Goal: Navigation & Orientation: Find specific page/section

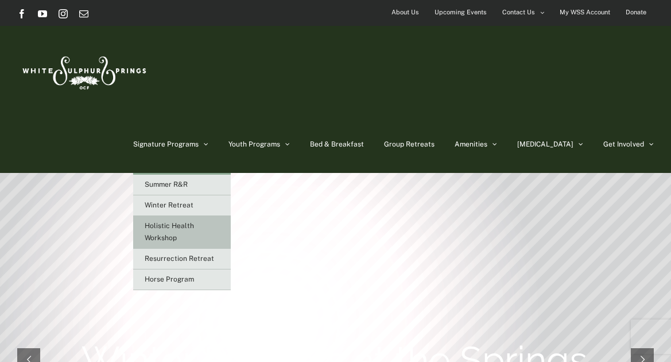
click at [199, 216] on link "Holistic Health Workshop" at bounding box center [182, 232] width 98 height 33
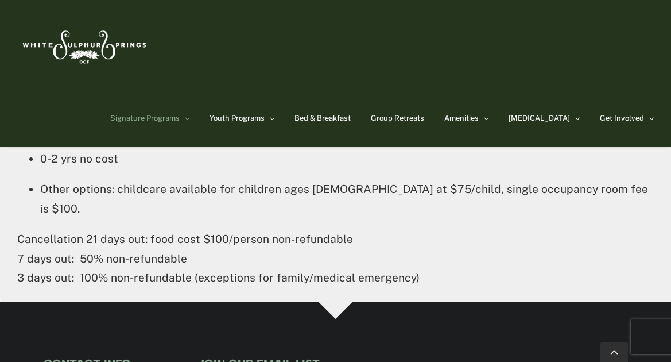
scroll to position [1861, 0]
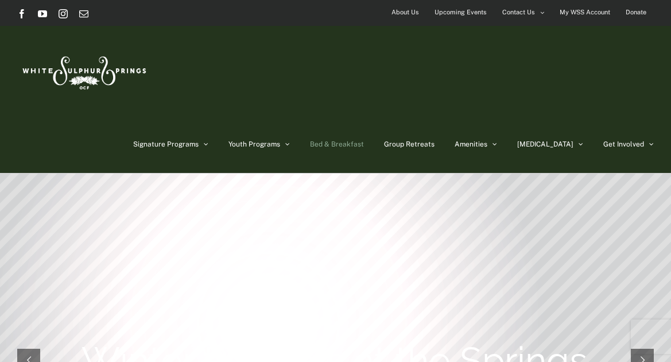
click at [364, 141] on span "Bed & Breakfast" at bounding box center [337, 144] width 54 height 7
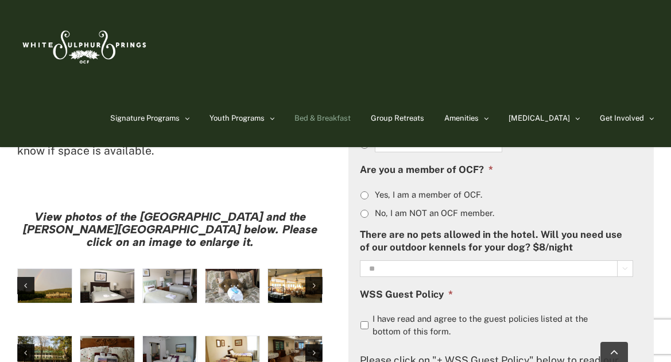
scroll to position [913, 0]
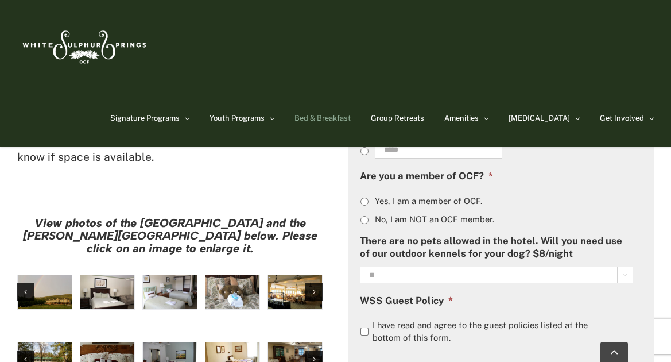
click at [50, 275] on img "large-heritage" at bounding box center [45, 292] width 54 height 34
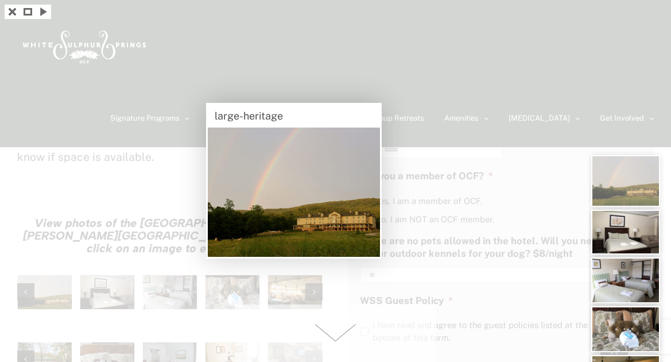
click at [103, 237] on div at bounding box center [335, 181] width 671 height 362
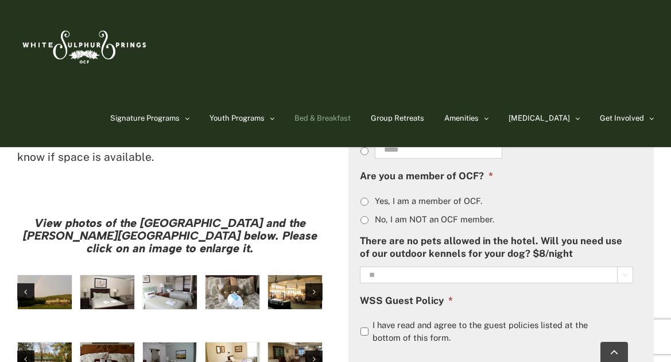
click at [103, 275] on img "hh-5" at bounding box center [107, 292] width 54 height 34
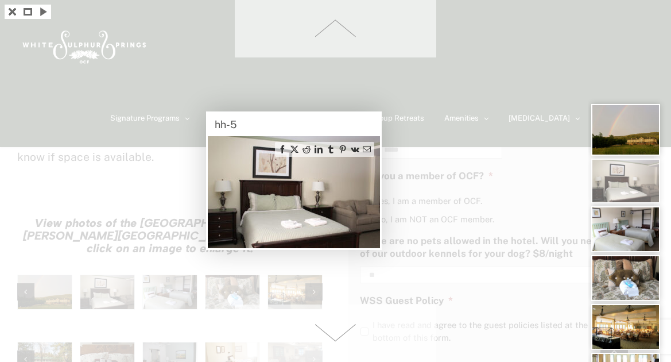
click at [152, 236] on div at bounding box center [335, 181] width 671 height 362
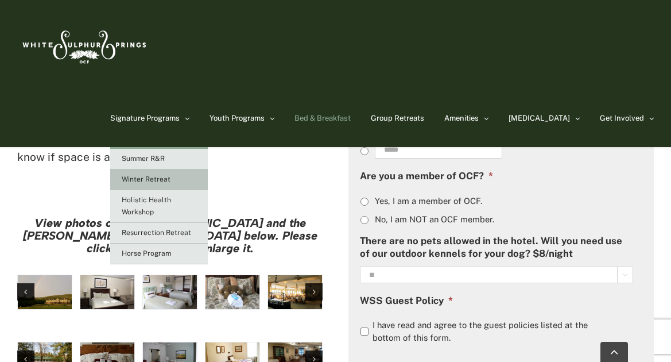
click at [170, 183] on span "Winter Retreat" at bounding box center [146, 179] width 49 height 8
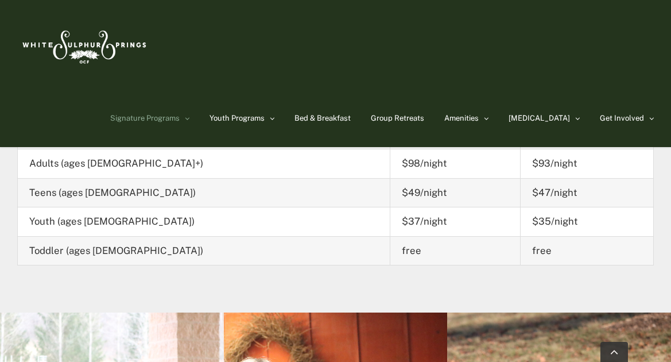
scroll to position [1524, 0]
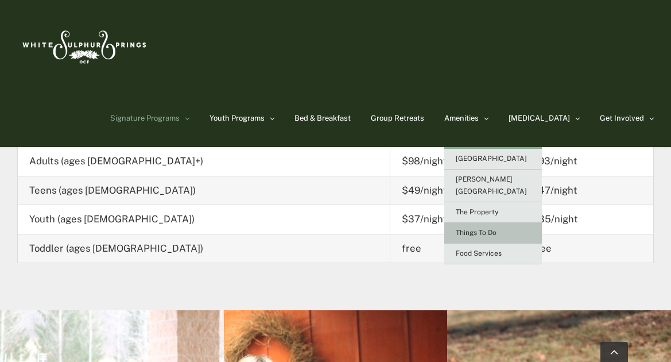
click at [496, 228] on span "Things To Do" at bounding box center [476, 232] width 41 height 8
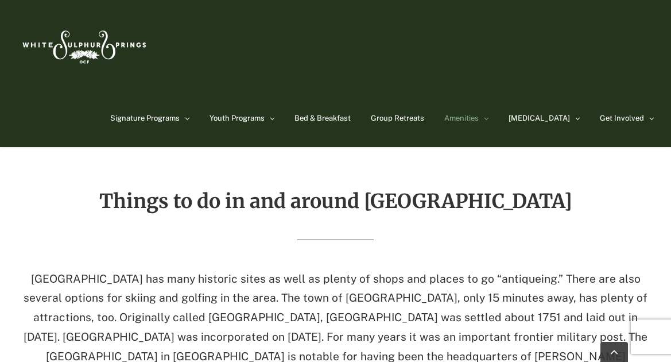
scroll to position [2400, 0]
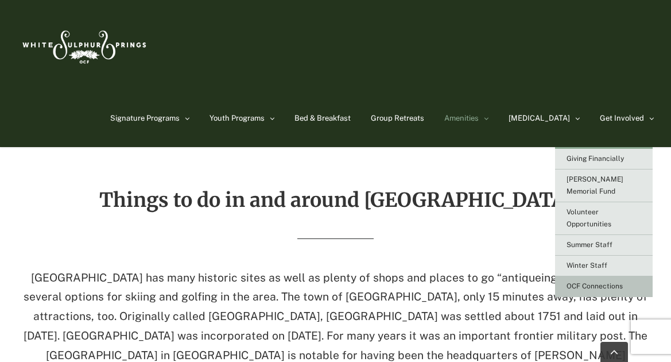
click at [593, 282] on span "OCF Connections" at bounding box center [594, 286] width 56 height 8
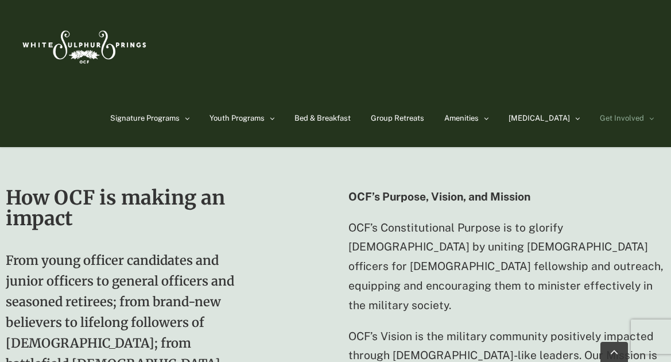
scroll to position [927, 0]
